Goal: Task Accomplishment & Management: Complete application form

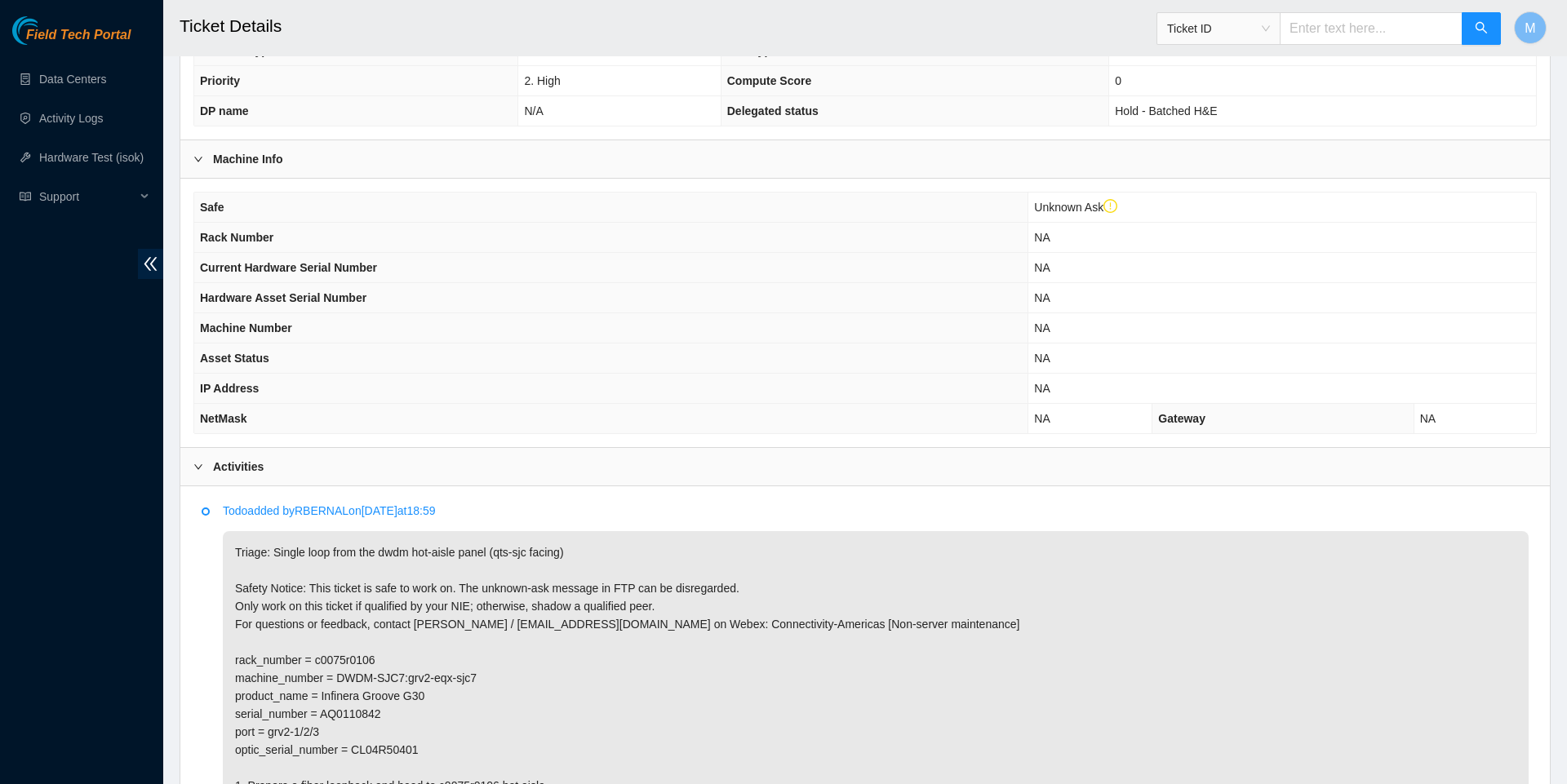
scroll to position [89, 0]
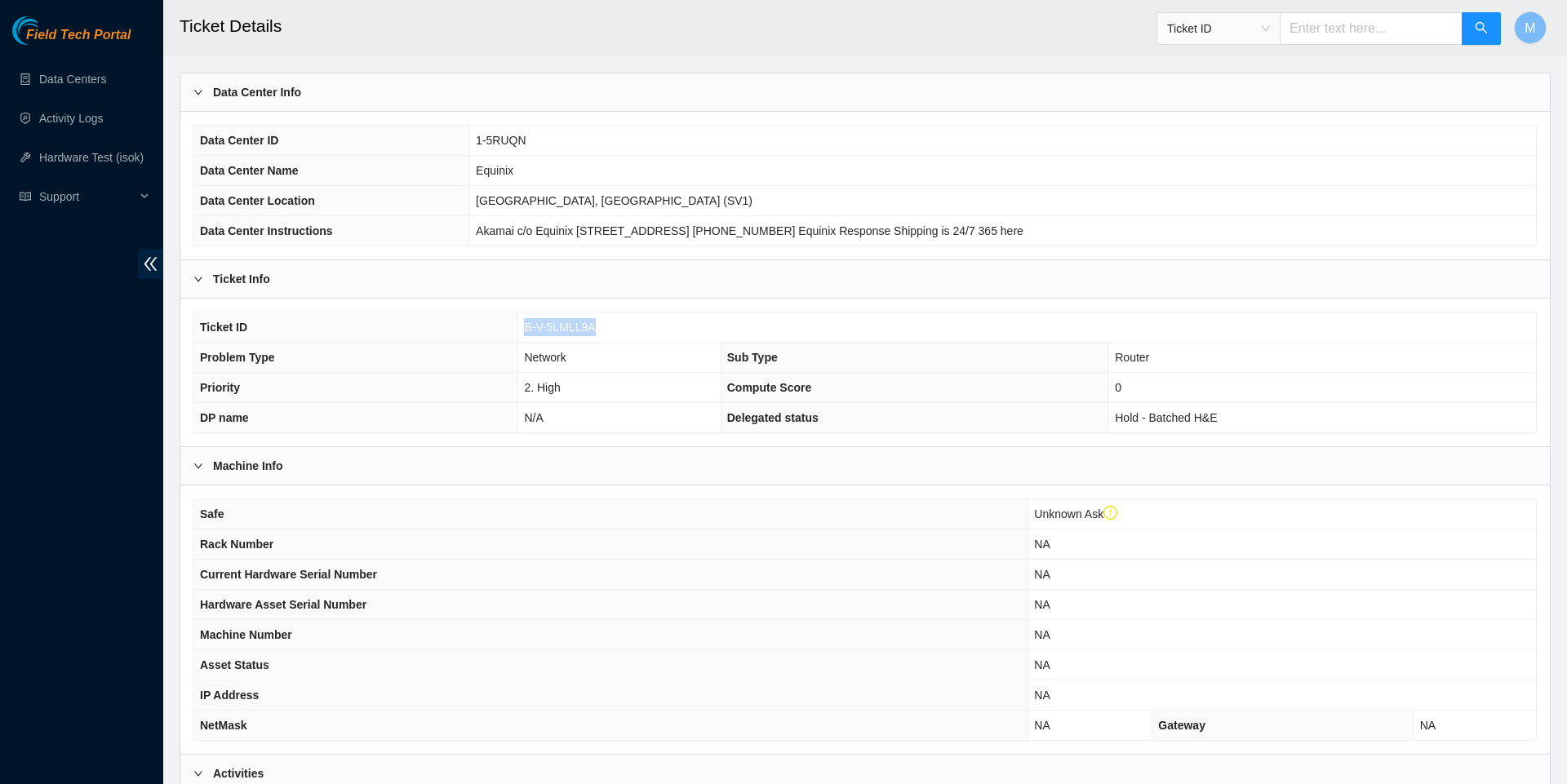
drag, startPoint x: 604, startPoint y: 335, endPoint x: 516, endPoint y: 336, distance: 88.0
click at [518, 336] on td "B-V-5LMLL9A" at bounding box center [1027, 327] width 1018 height 30
copy span "B-V-5LMLL9A"
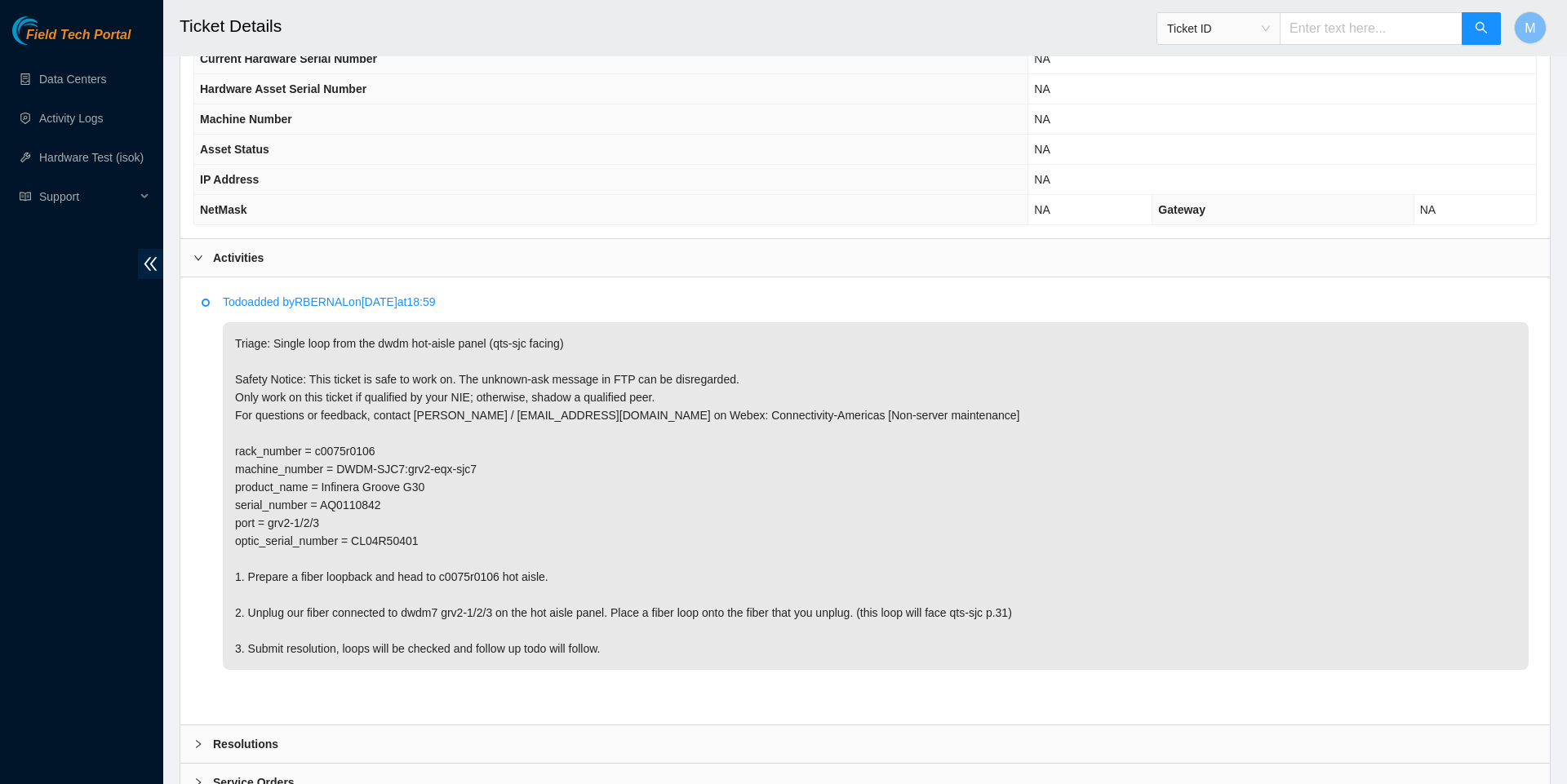
scroll to position [610, 0]
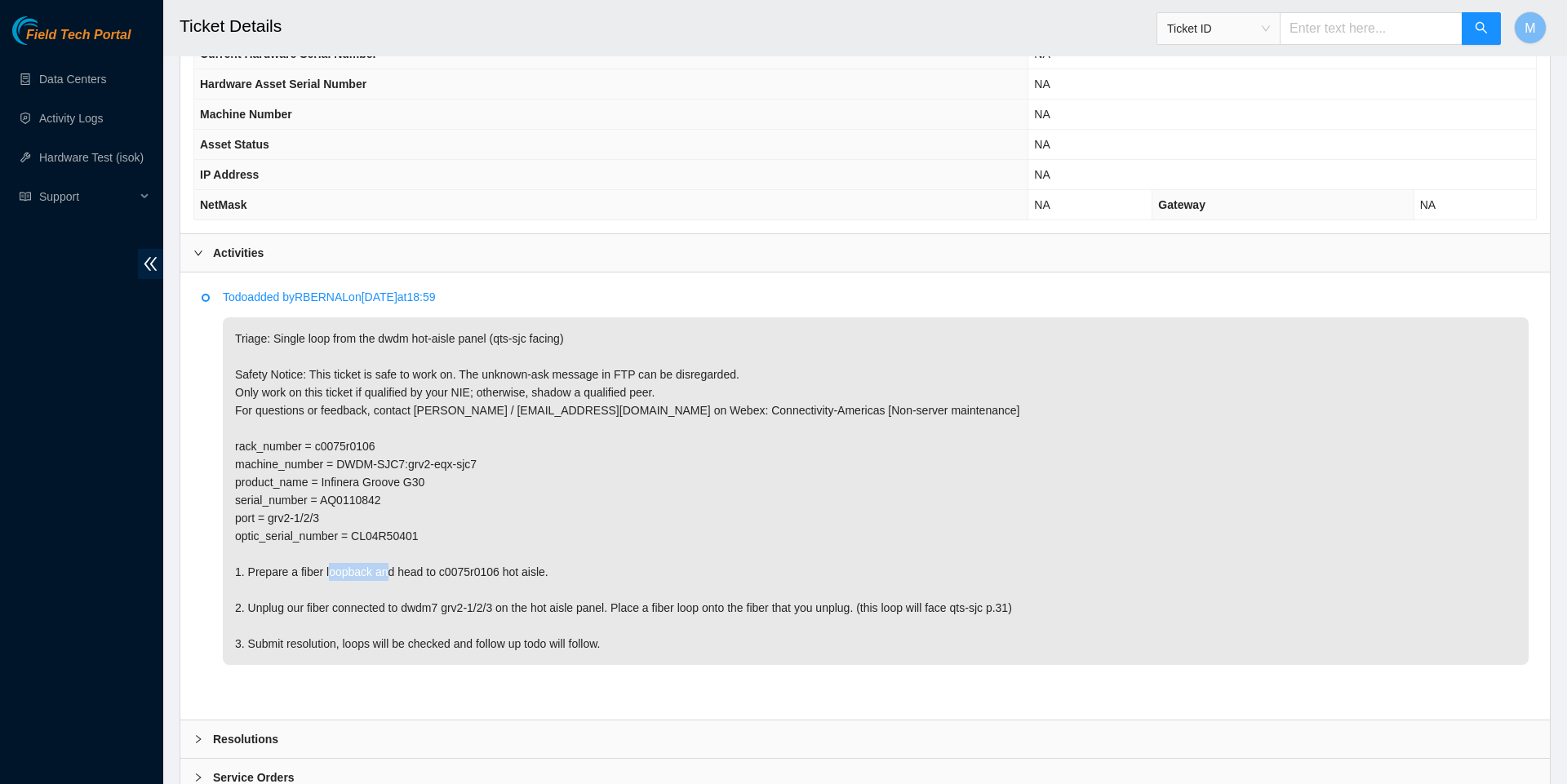
drag, startPoint x: 522, startPoint y: 602, endPoint x: 455, endPoint y: 601, distance: 67.0
click at [455, 601] on p "Triage: Single loop from the dwdm hot-aisle panel (qts-sjc facing) Safety Notic…" at bounding box center [876, 492] width 1306 height 348
copy p "c0075r0106"
drag, startPoint x: 418, startPoint y: 639, endPoint x: 519, endPoint y: 639, distance: 101.0
click at [519, 639] on p "Triage: Single loop from the dwdm hot-aisle panel (qts-sjc facing) Safety Notic…" at bounding box center [876, 492] width 1306 height 348
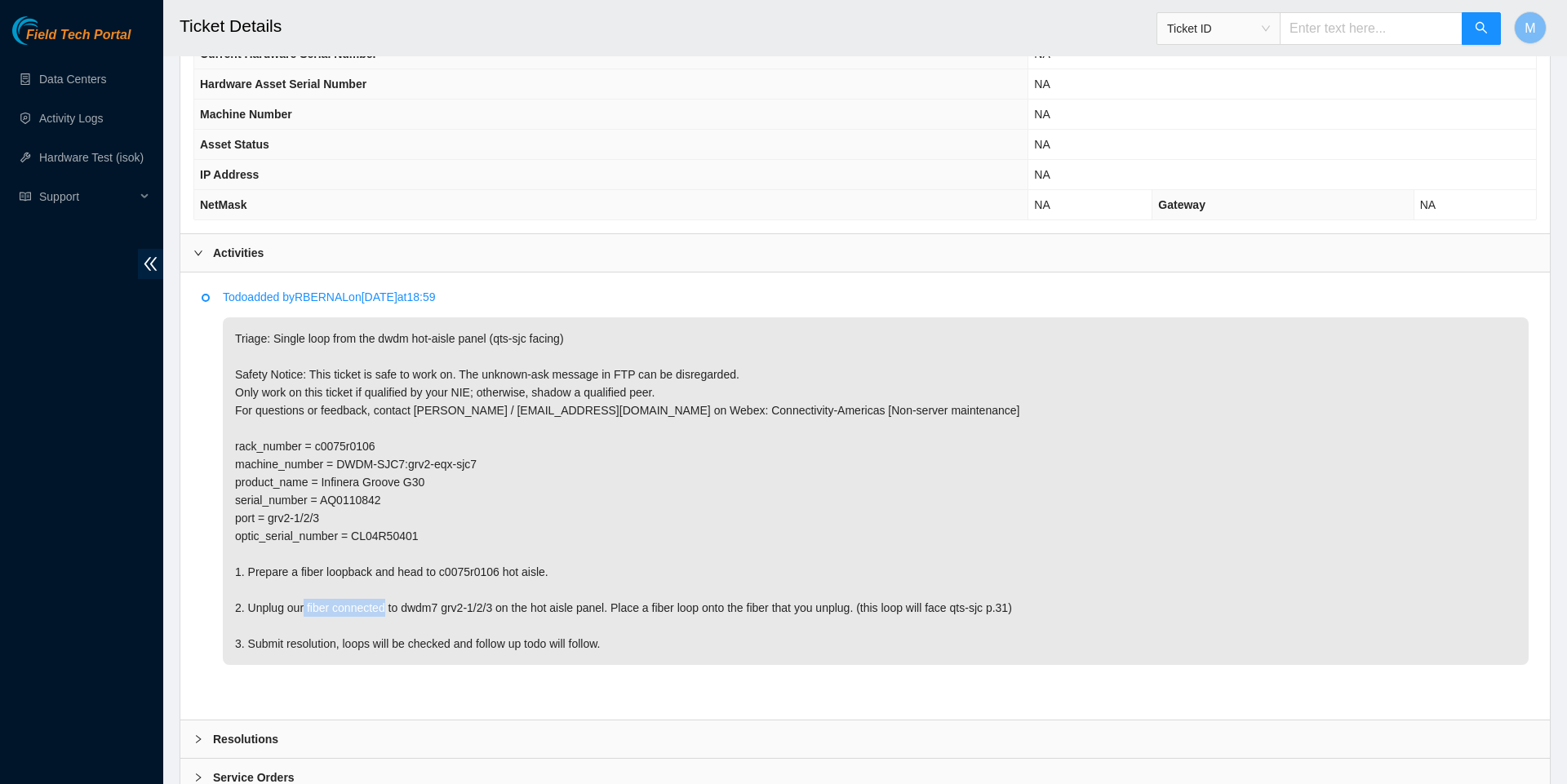
copy p "dwdm7 grv2-1/2/3"
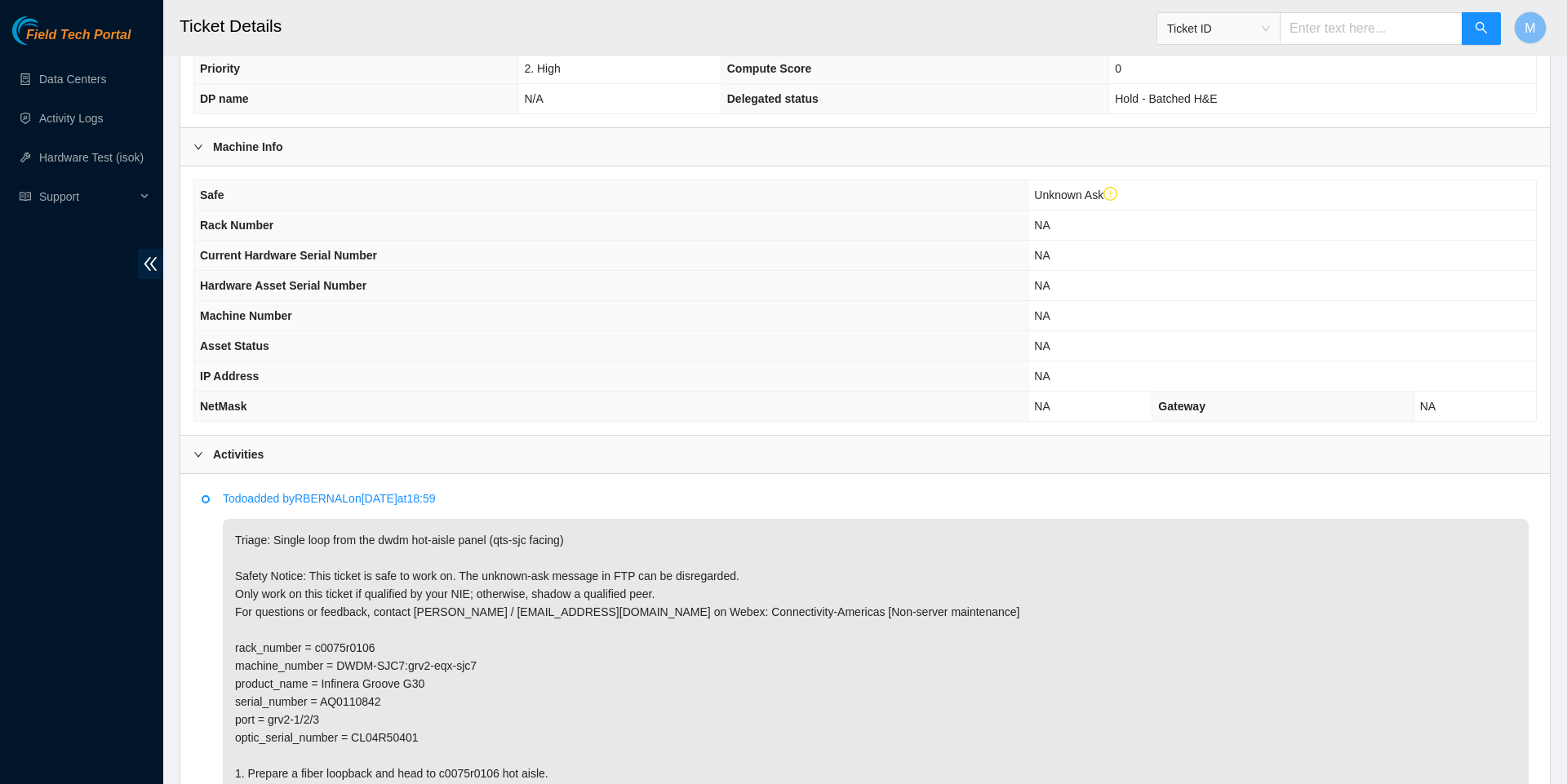
scroll to position [390, 0]
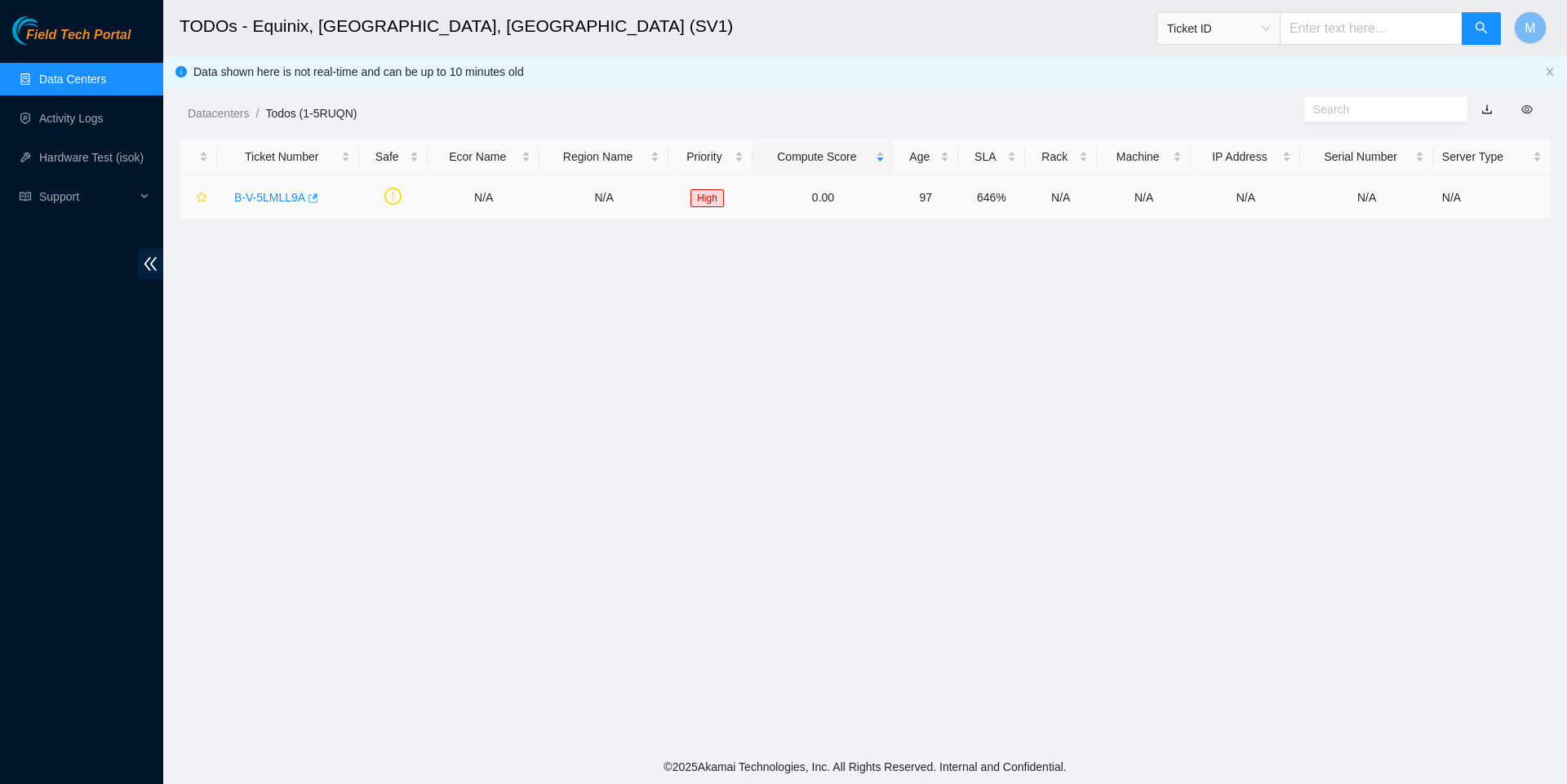
click at [318, 200] on icon "button" at bounding box center [311, 198] width 11 height 11
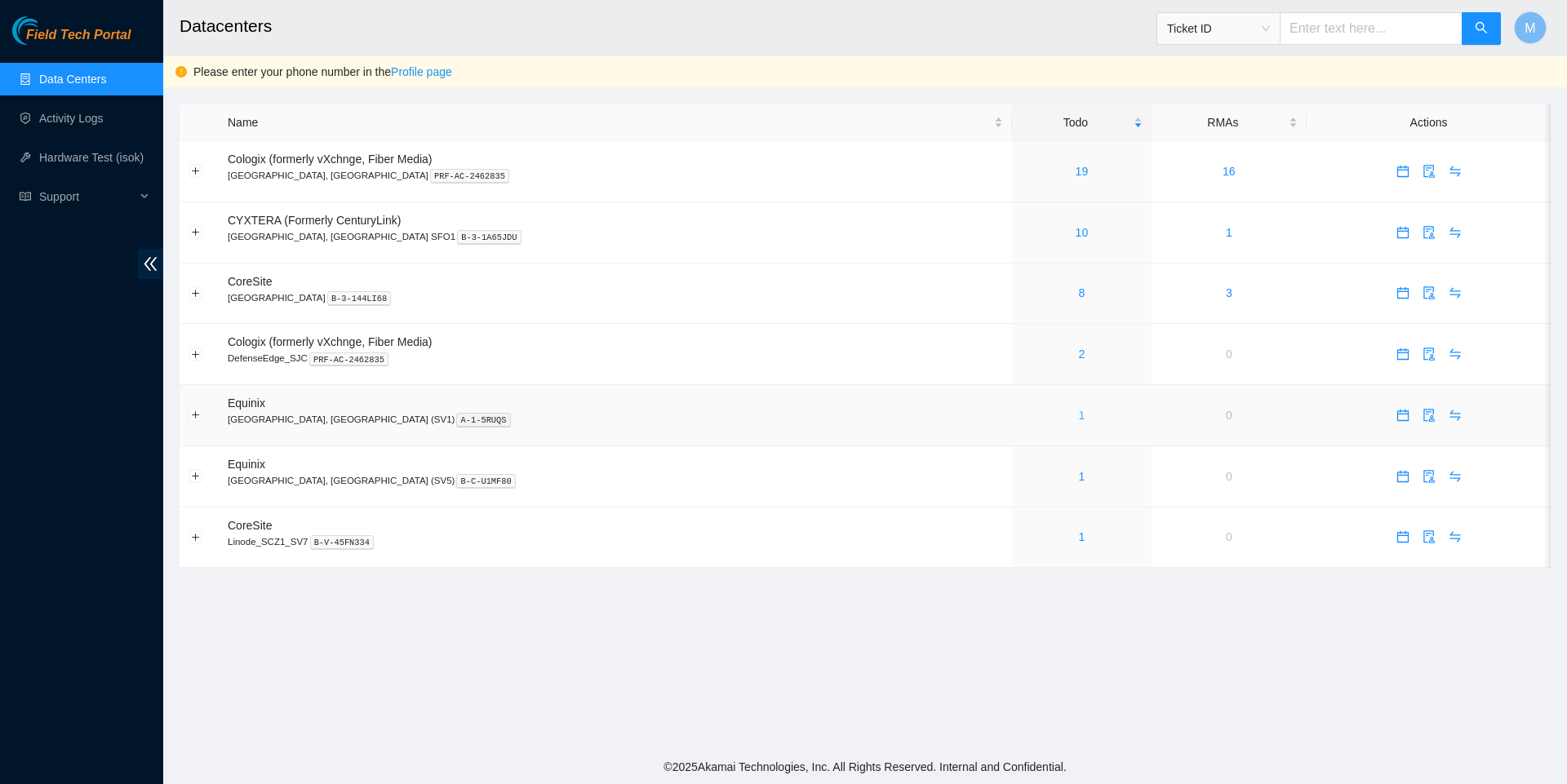
click at [1079, 422] on link "1" at bounding box center [1082, 416] width 7 height 13
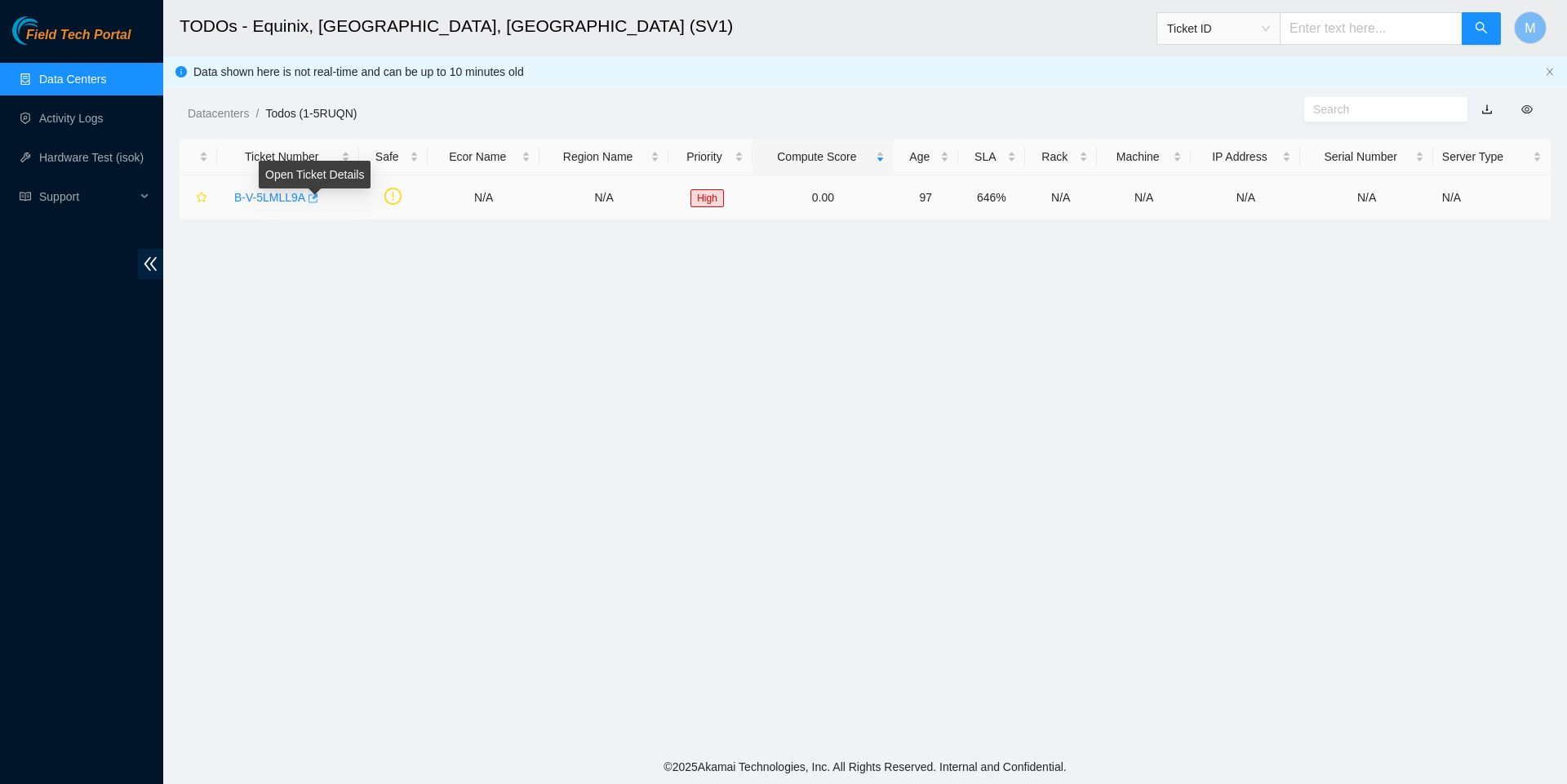
click at [318, 200] on icon "button" at bounding box center [311, 198] width 11 height 11
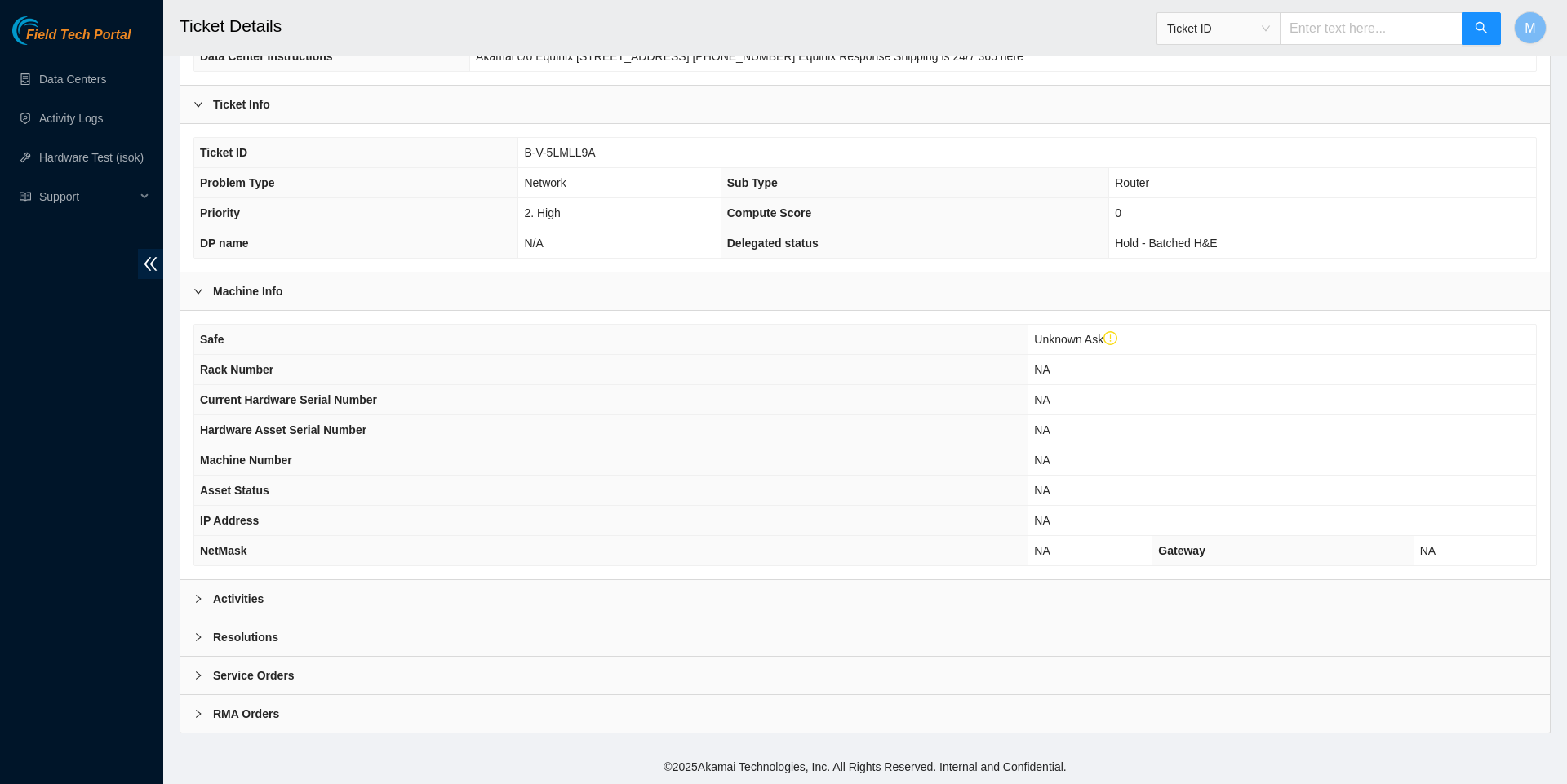
scroll to position [287, 0]
click at [198, 595] on icon "right" at bounding box center [198, 599] width 5 height 8
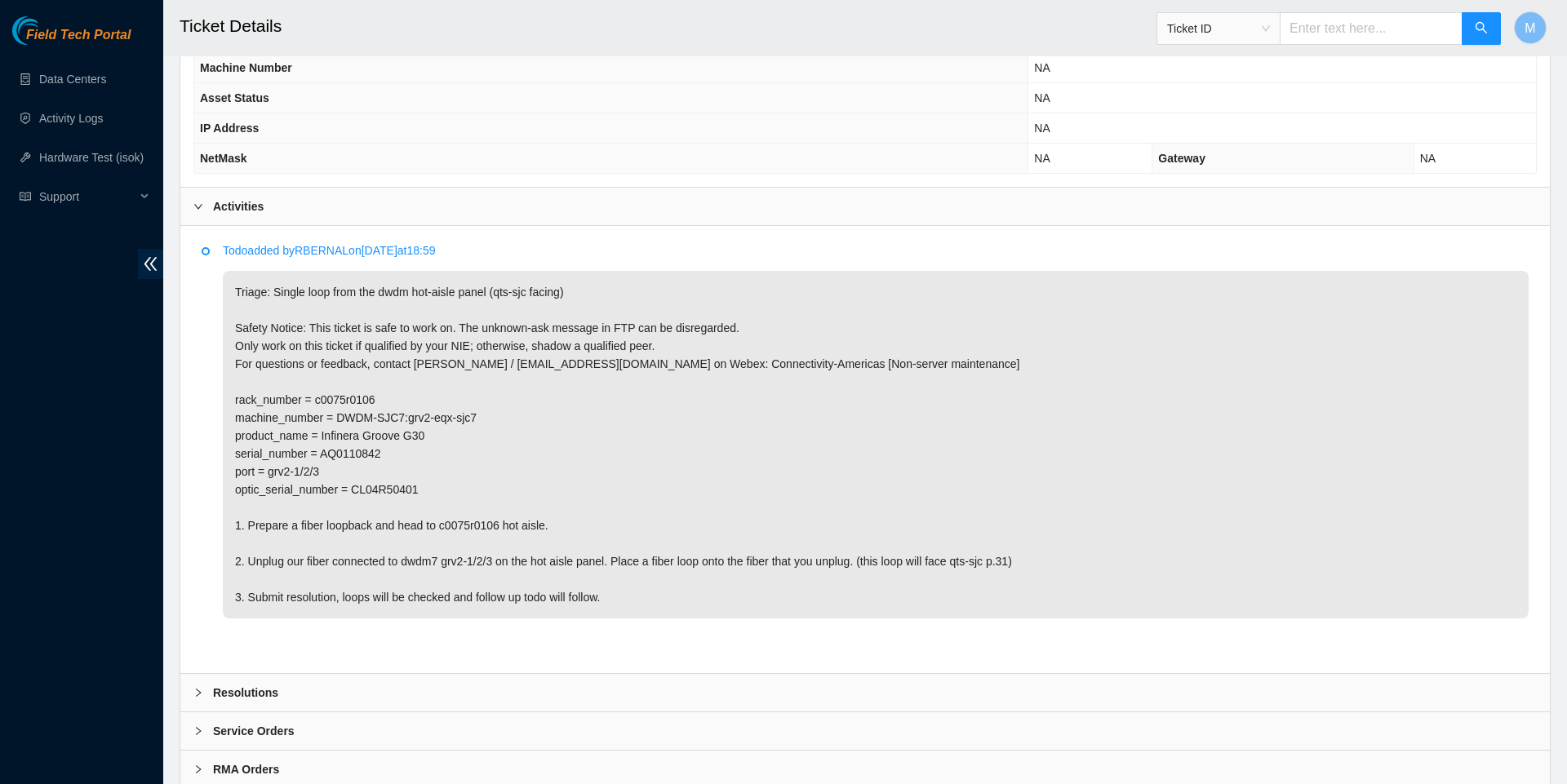
scroll to position [735, 0]
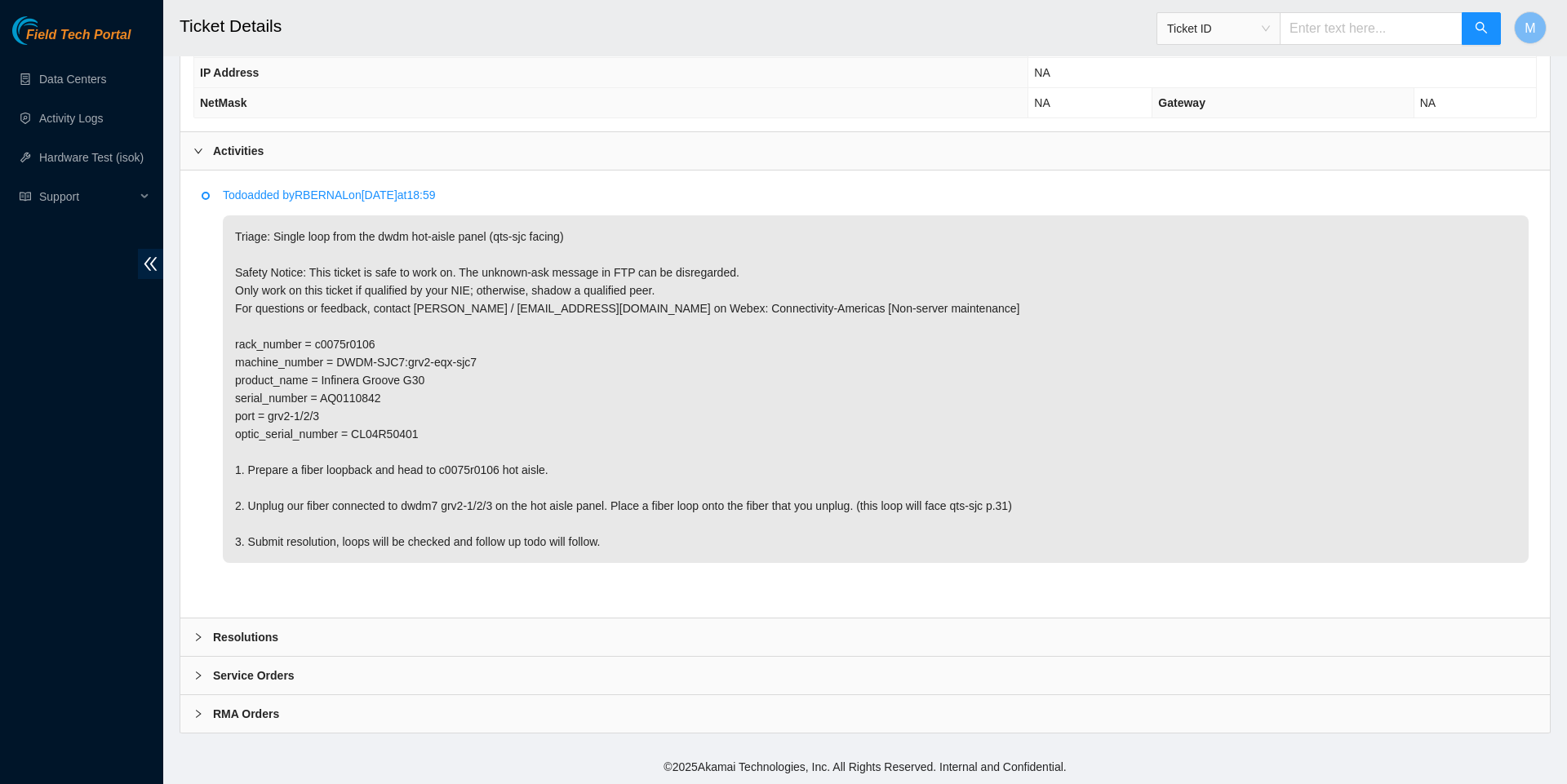
click at [191, 644] on div "Resolutions" at bounding box center [865, 637] width 1369 height 38
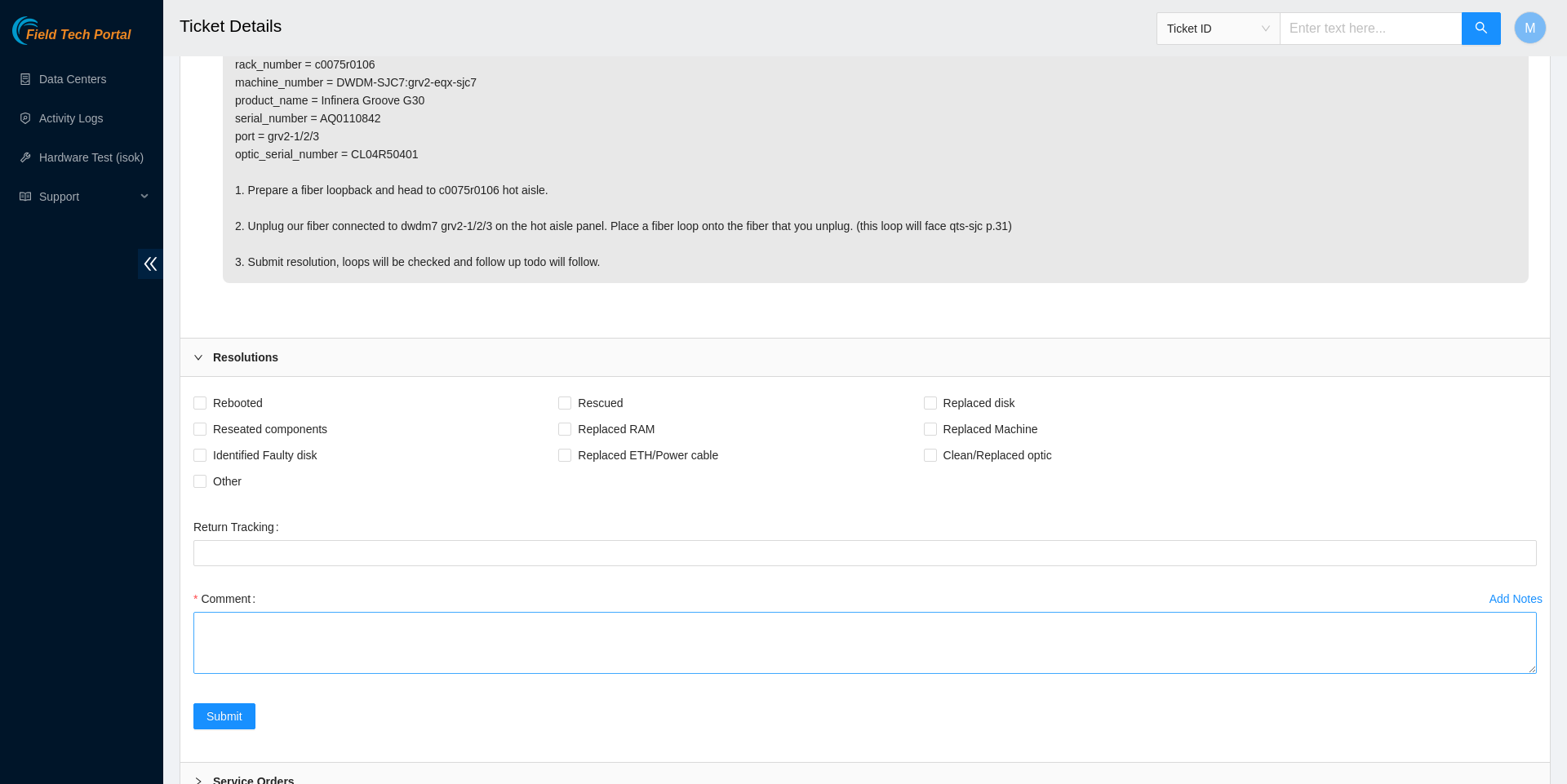
scroll to position [1109, 0]
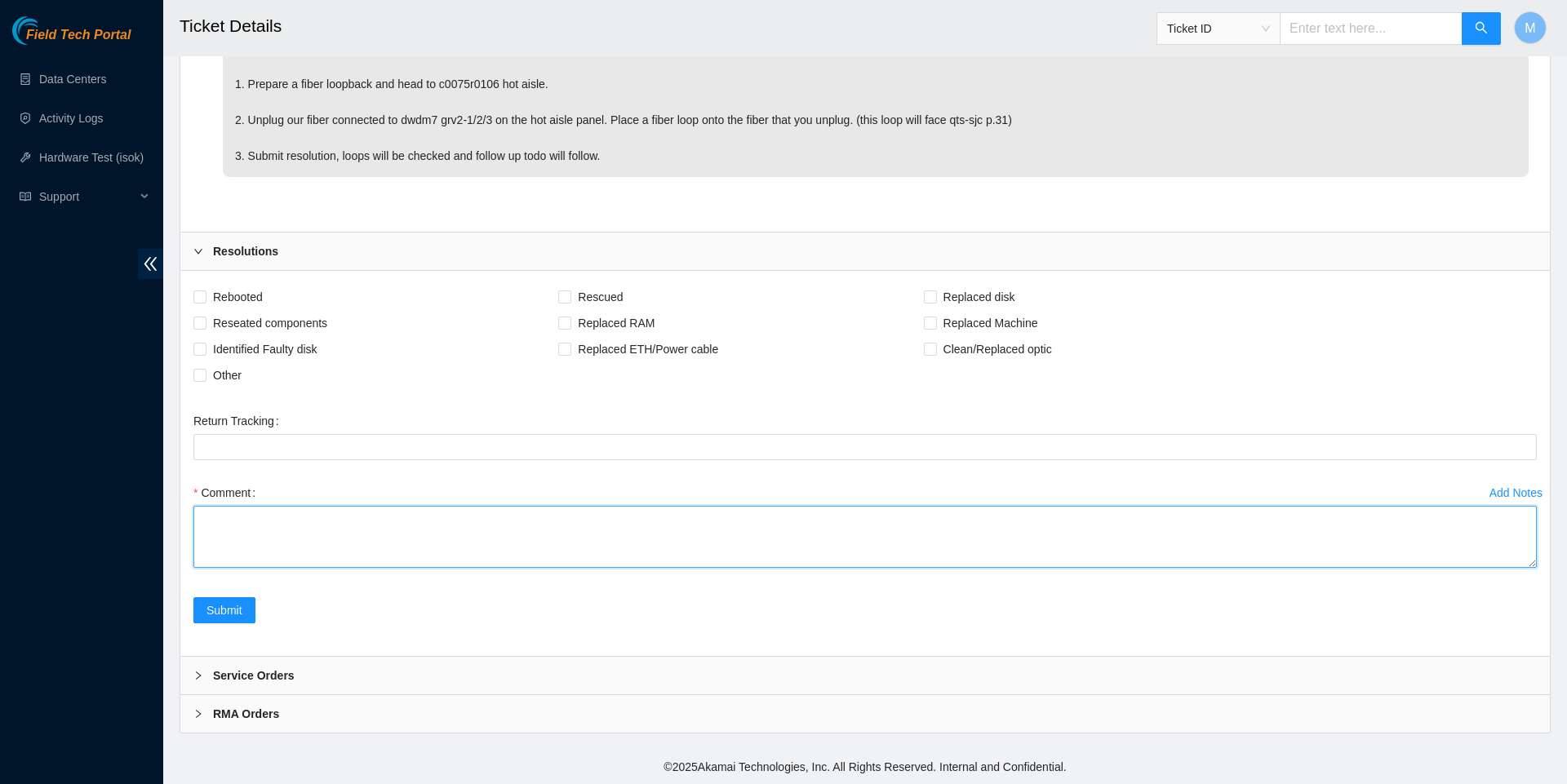
click at [800, 548] on textarea "Comment" at bounding box center [865, 537] width 1344 height 62
paste textarea "Loopback placed at c0075r0106 dwdm7 grv2-1/2/3 hot aisle Informed [PERSON_NAME]"
type textarea "Loopback placed at c0075r0106 dwdm7 grv2-1/2/3 hot aisle Informed [PERSON_NAME]"
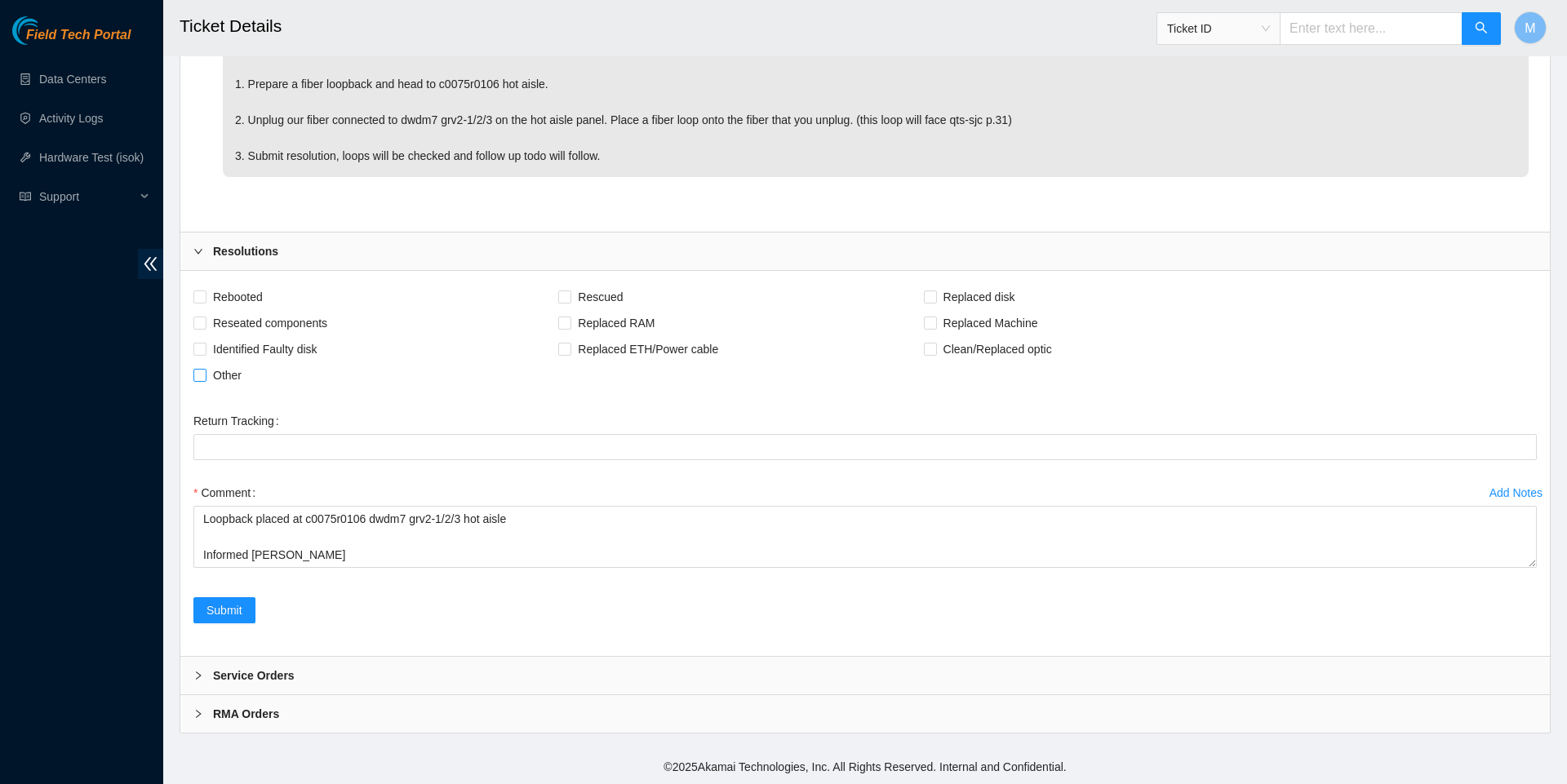
click at [226, 388] on span "Other" at bounding box center [228, 375] width 41 height 26
click at [205, 380] on input "Other" at bounding box center [199, 374] width 11 height 11
checkbox input "true"
click at [244, 337] on span "Reseated components" at bounding box center [270, 323] width 127 height 26
click at [205, 328] on input "Reseated components" at bounding box center [199, 322] width 11 height 11
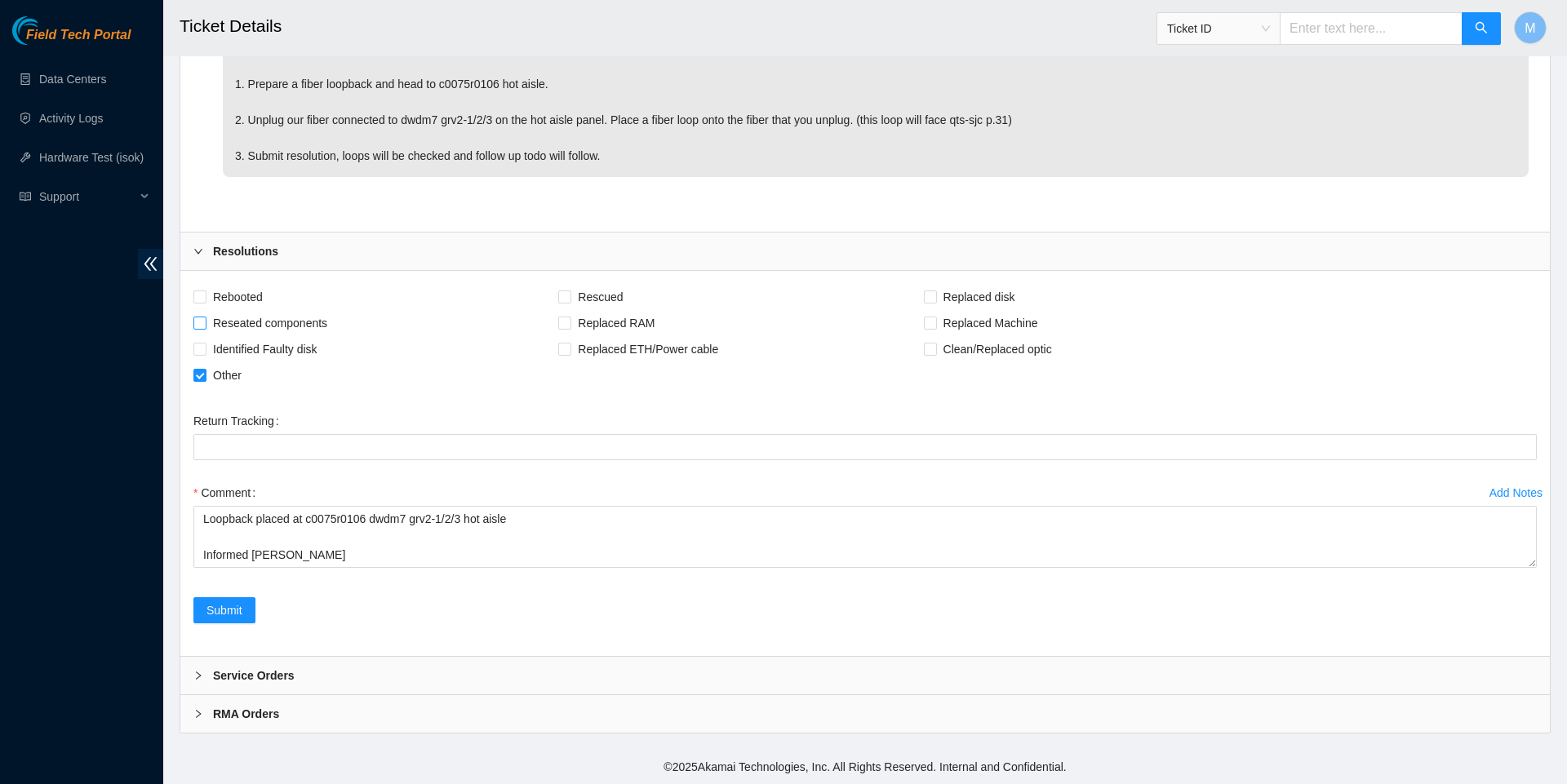
checkbox input "true"
click at [936, 354] on input "Clean/Replaced optic" at bounding box center [929, 349] width 11 height 11
checkbox input "true"
click at [235, 619] on span "Submit" at bounding box center [225, 610] width 36 height 18
